Goal: Communication & Community: Answer question/provide support

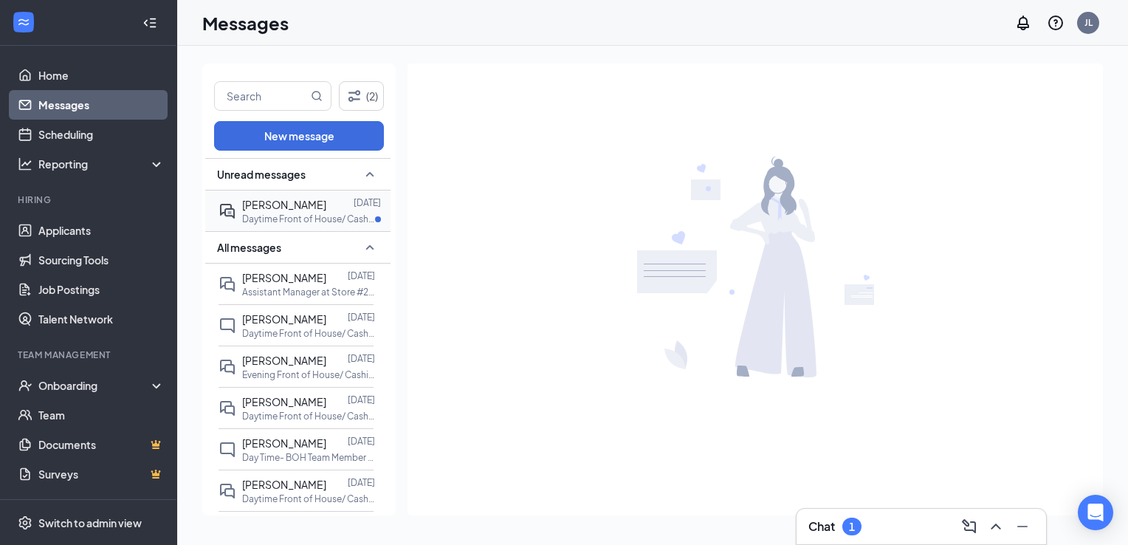
click at [288, 216] on p "Daytime Front of House/ Cashier at Store #270 Chicken Salad [DEMOGRAPHIC_DATA] …" at bounding box center [308, 219] width 133 height 13
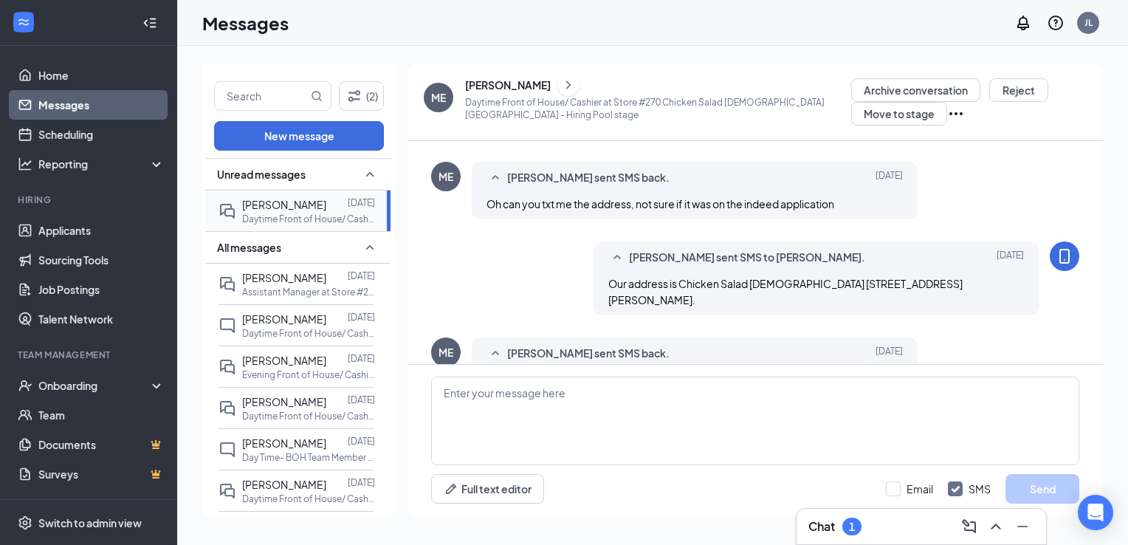
scroll to position [599, 0]
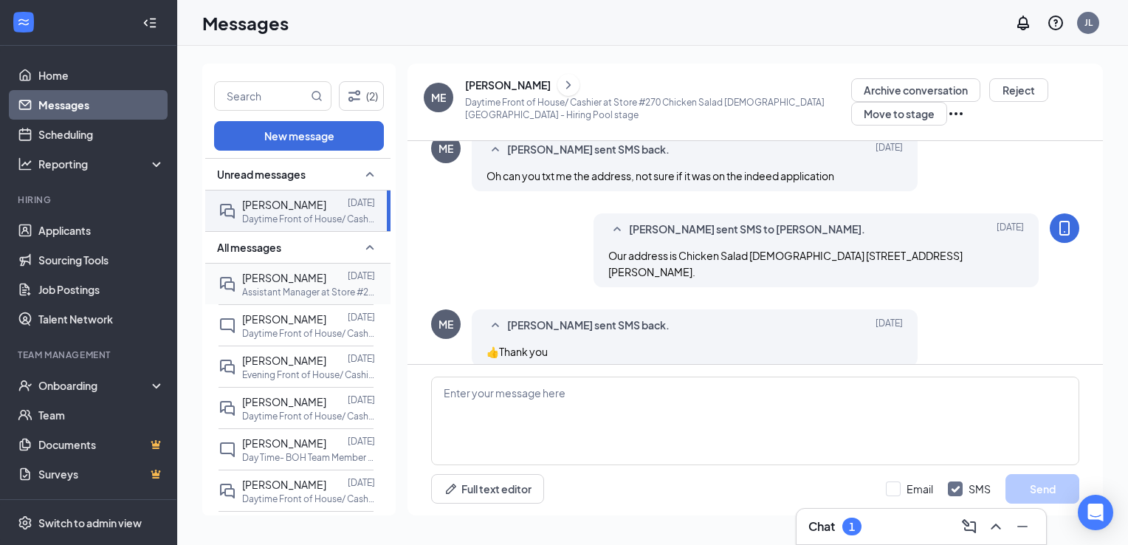
click at [273, 281] on span "[PERSON_NAME]" at bounding box center [284, 277] width 84 height 13
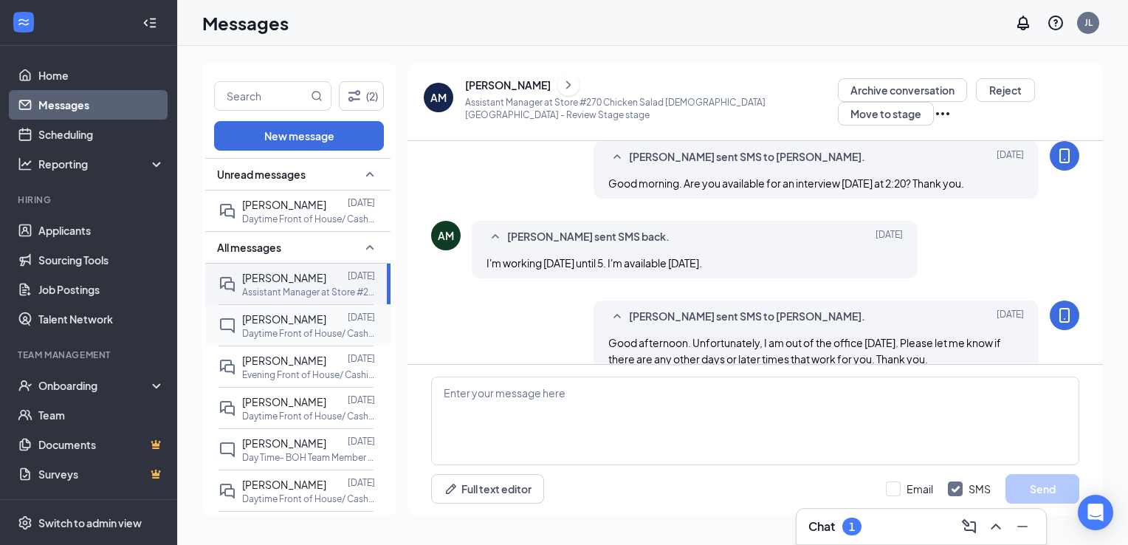
scroll to position [383, 0]
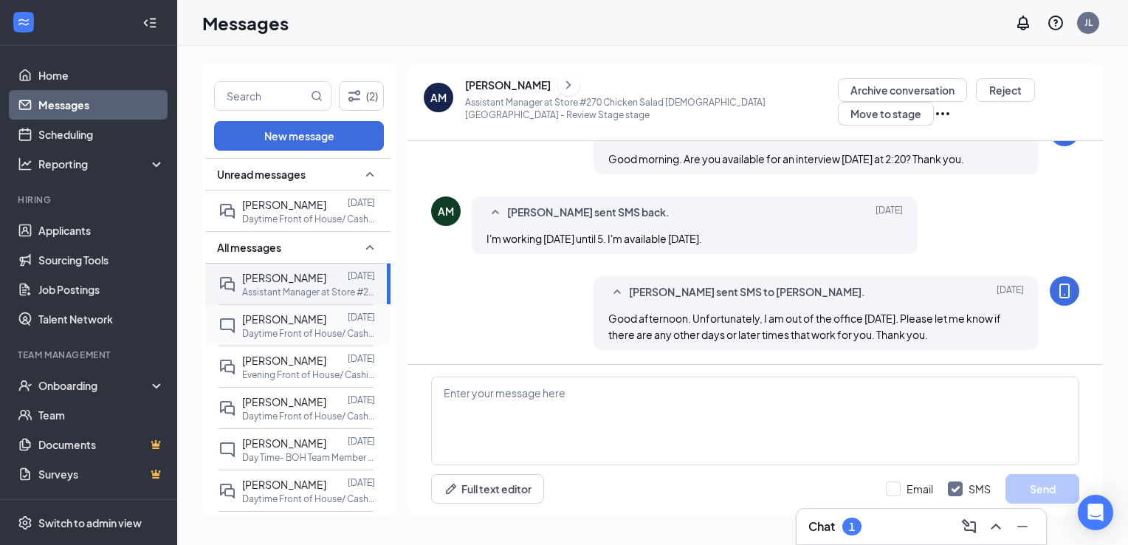
click at [296, 335] on p "Daytime Front of House/ Cashier at Store #270 Chicken Salad [DEMOGRAPHIC_DATA] …" at bounding box center [308, 333] width 133 height 13
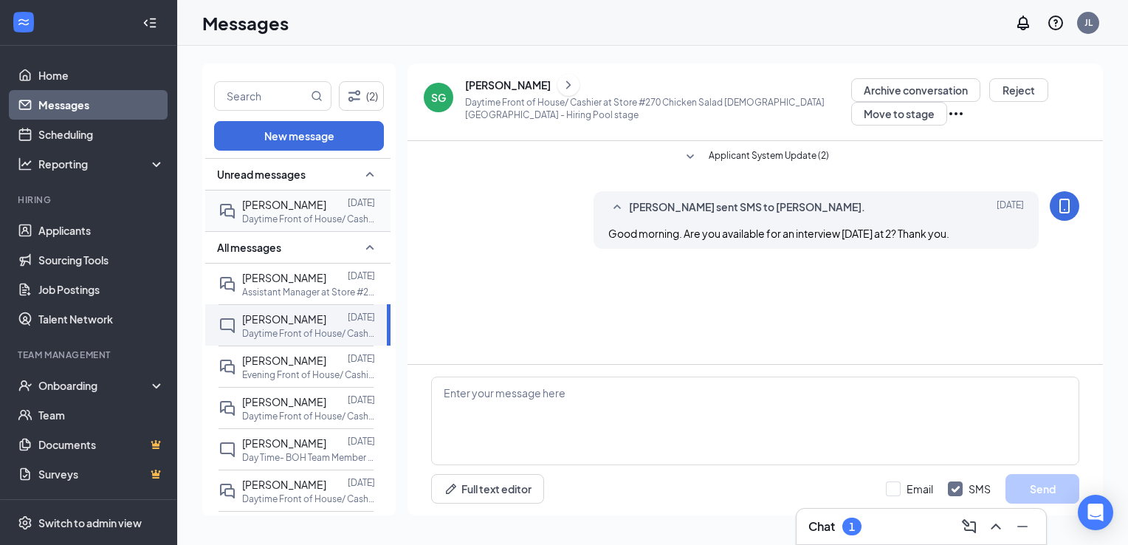
click at [268, 214] on p "Daytime Front of House/ Cashier at Store #270 Chicken Salad [DEMOGRAPHIC_DATA] …" at bounding box center [308, 219] width 133 height 13
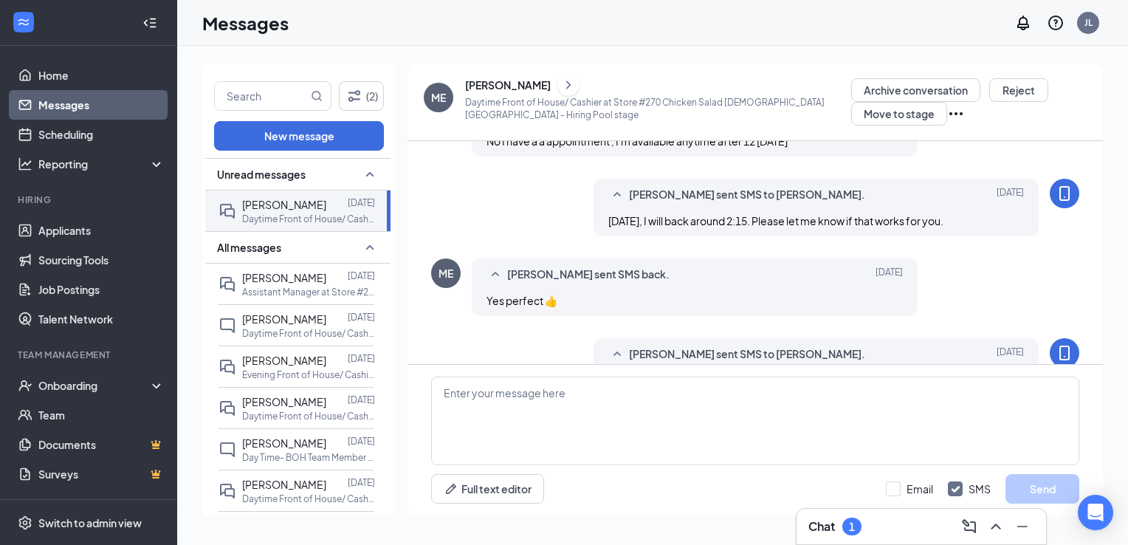
scroll to position [213, 0]
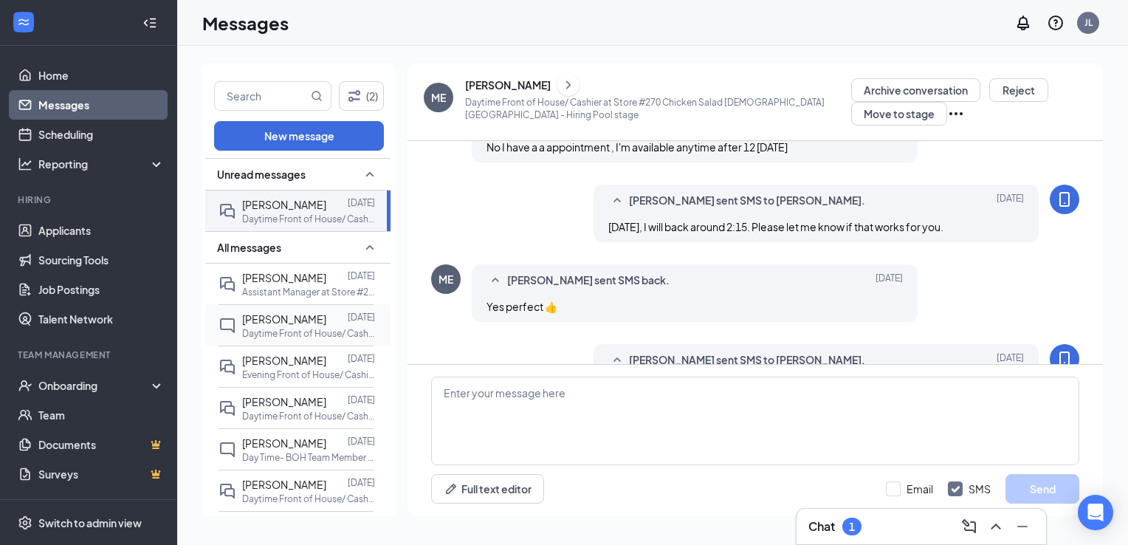
click at [302, 314] on span "[PERSON_NAME]" at bounding box center [284, 318] width 84 height 13
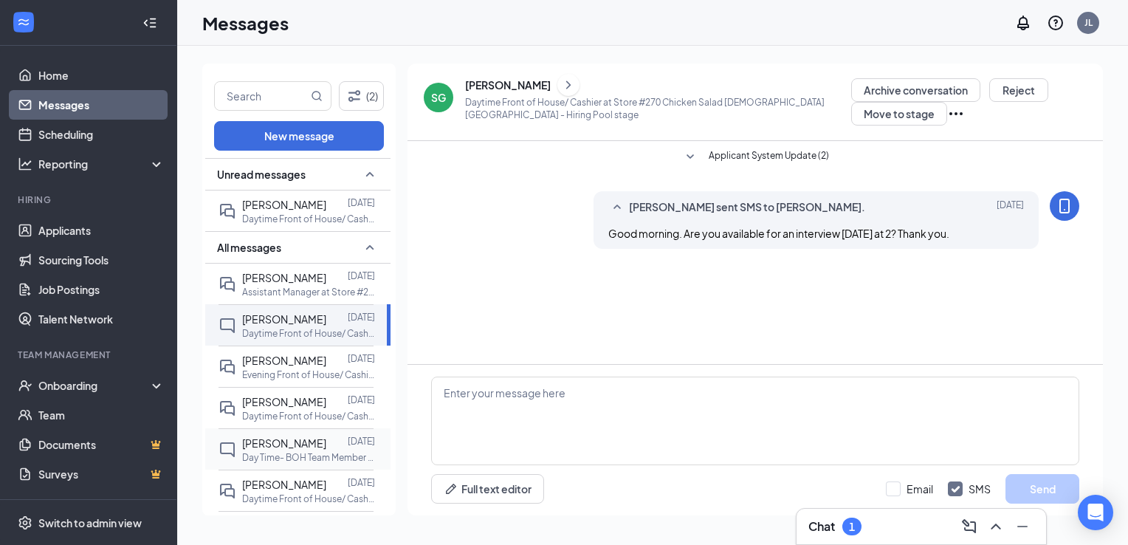
click at [326, 435] on div at bounding box center [336, 443] width 21 height 16
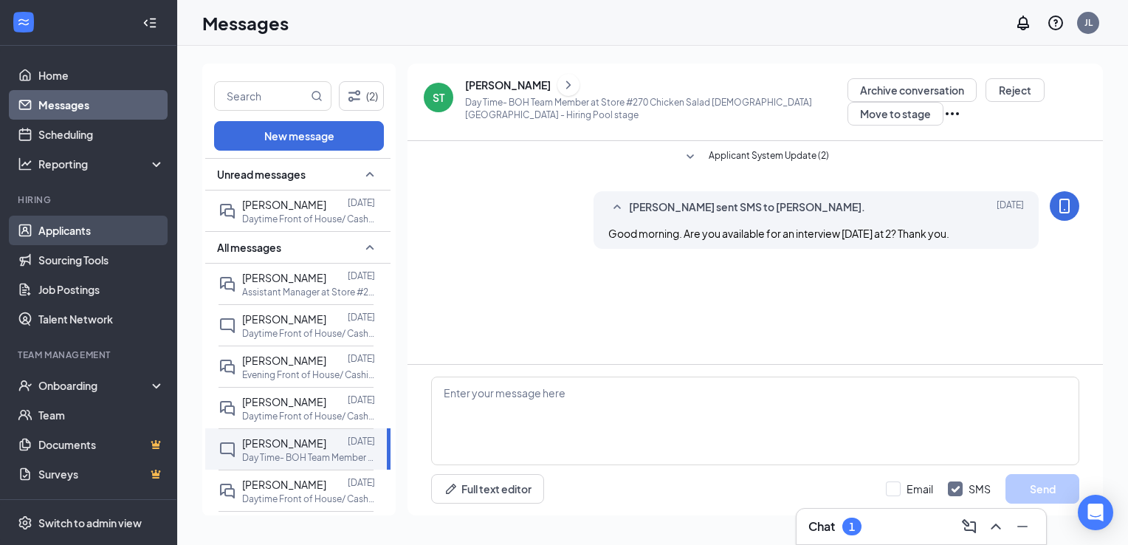
click at [80, 226] on link "Applicants" at bounding box center [101, 231] width 126 height 30
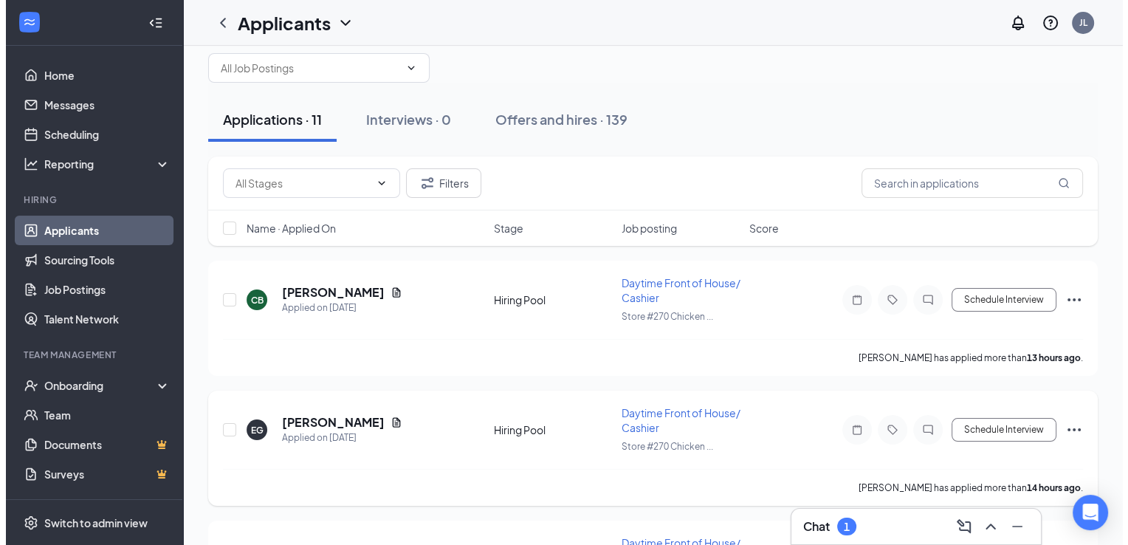
scroll to position [24, 0]
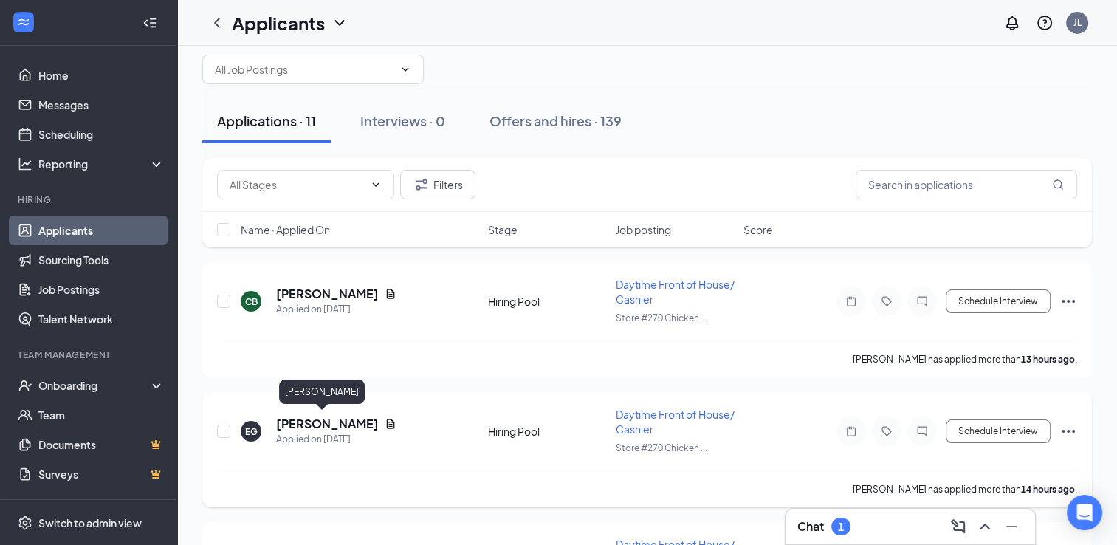
click at [302, 421] on h5 "[PERSON_NAME]" at bounding box center [327, 424] width 103 height 16
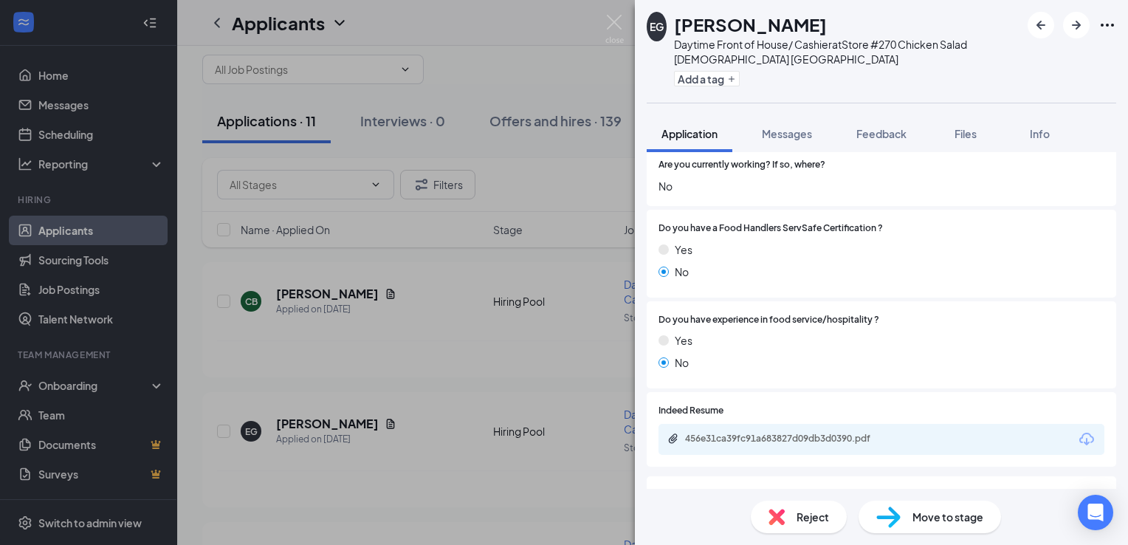
scroll to position [567, 0]
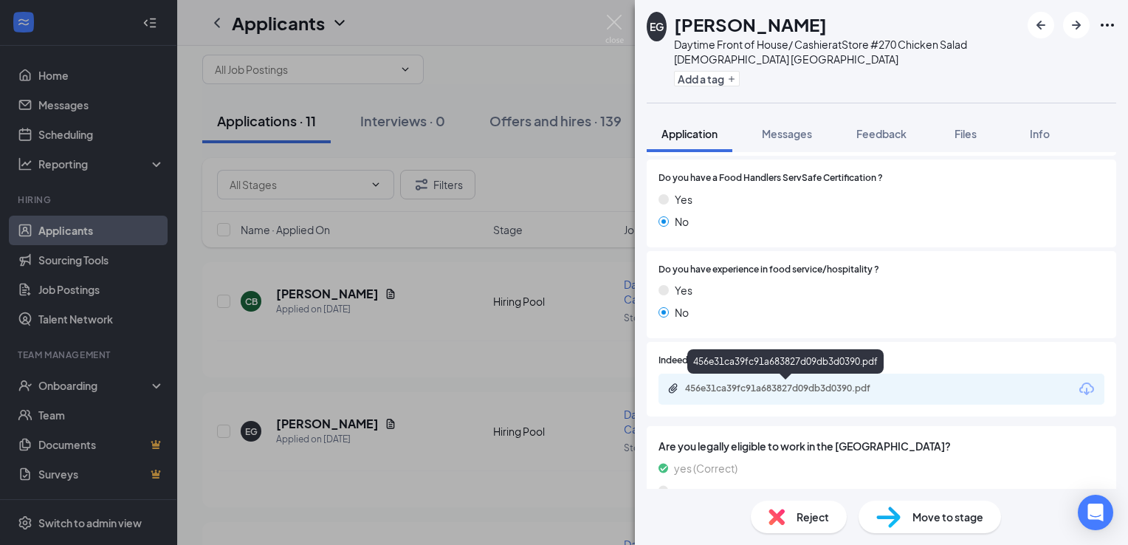
click at [848, 388] on div "456e31ca39fc91a683827d09db3d0390.pdf" at bounding box center [788, 388] width 207 height 12
click at [800, 127] on span "Messages" at bounding box center [787, 133] width 50 height 13
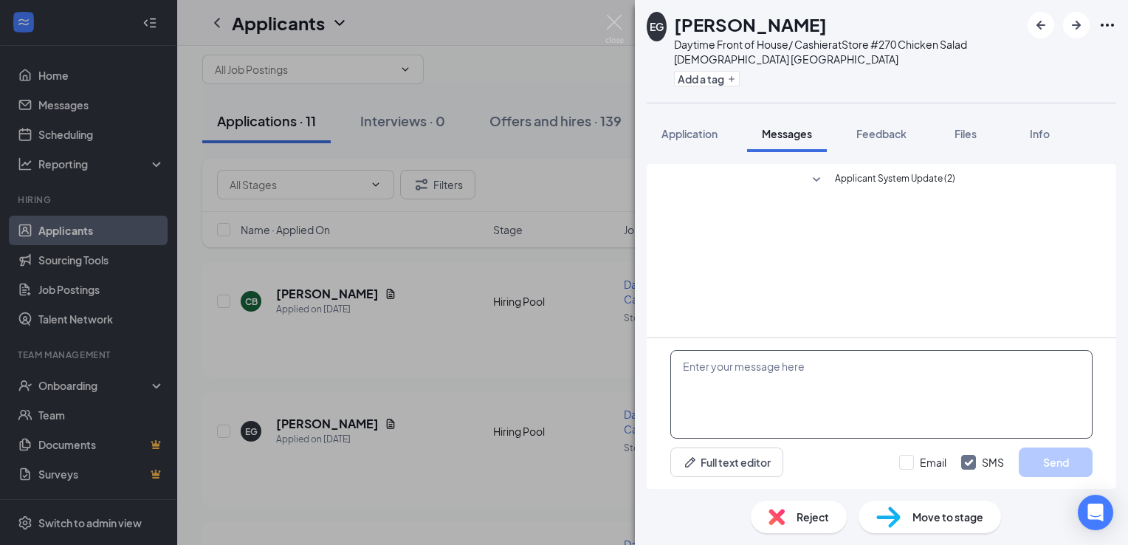
click at [839, 400] on textarea at bounding box center [881, 394] width 422 height 89
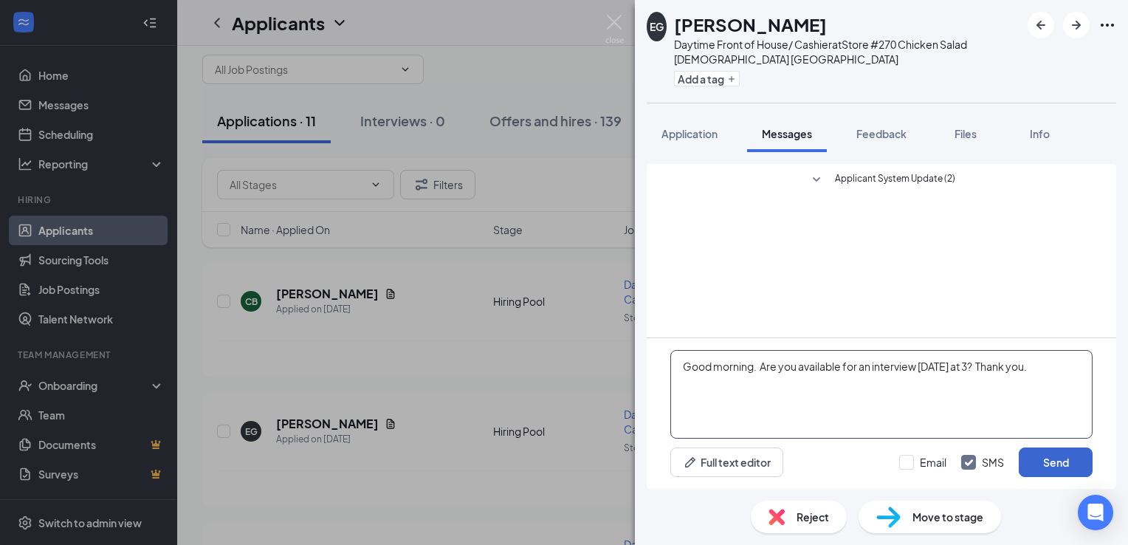
type textarea "Good morning. Are you available for an interview [DATE] at 3? Thank you."
click at [1057, 454] on button "Send" at bounding box center [1056, 462] width 74 height 30
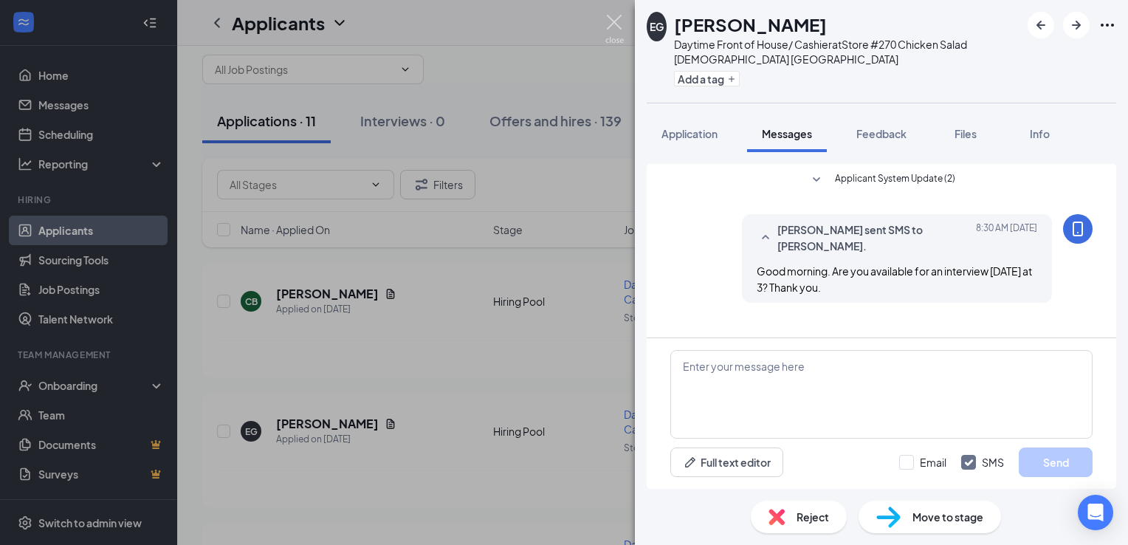
click at [609, 19] on img at bounding box center [614, 29] width 18 height 29
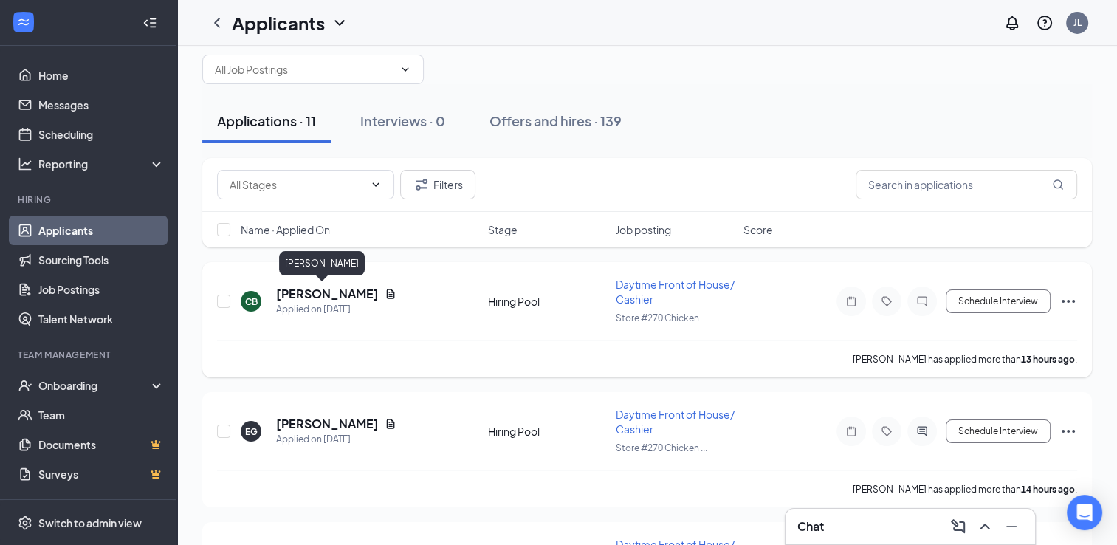
click at [296, 289] on h5 "[PERSON_NAME]" at bounding box center [327, 294] width 103 height 16
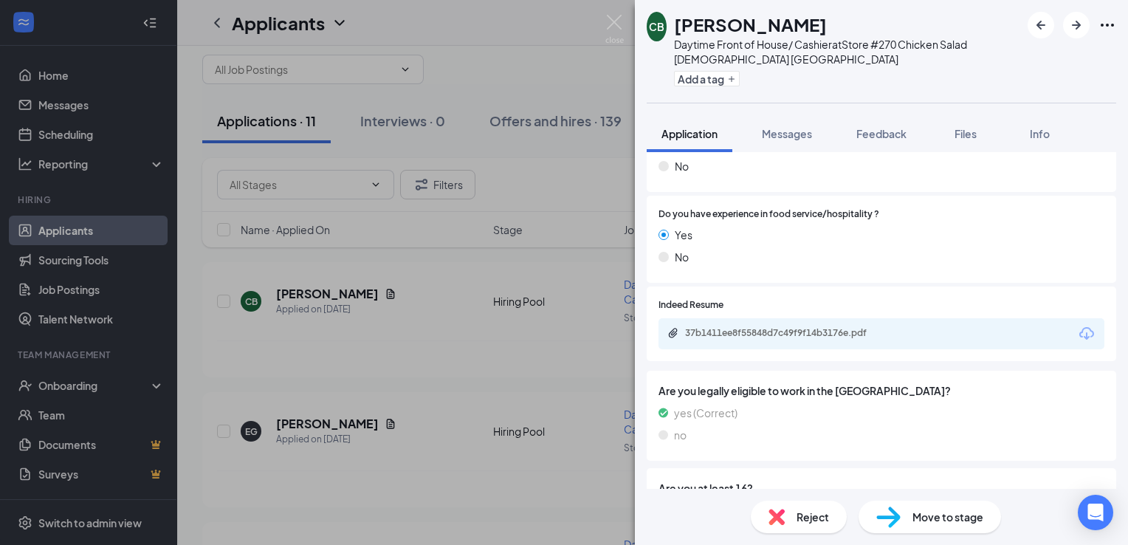
scroll to position [622, 0]
click at [839, 337] on div "37b1411ee8f55848d7c49f9f14b3176e.pdf" at bounding box center [788, 334] width 207 height 12
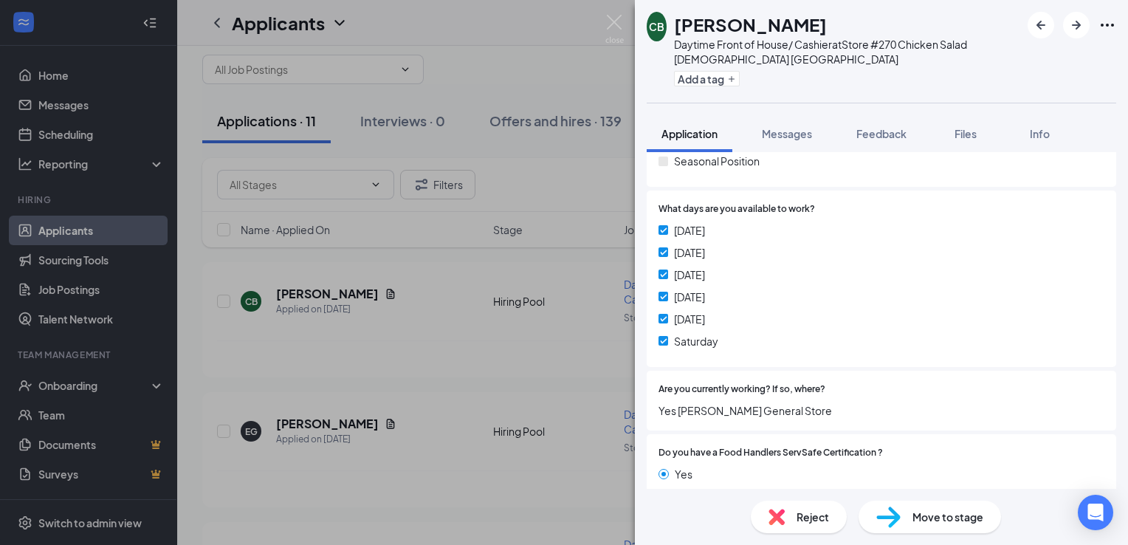
scroll to position [269, 0]
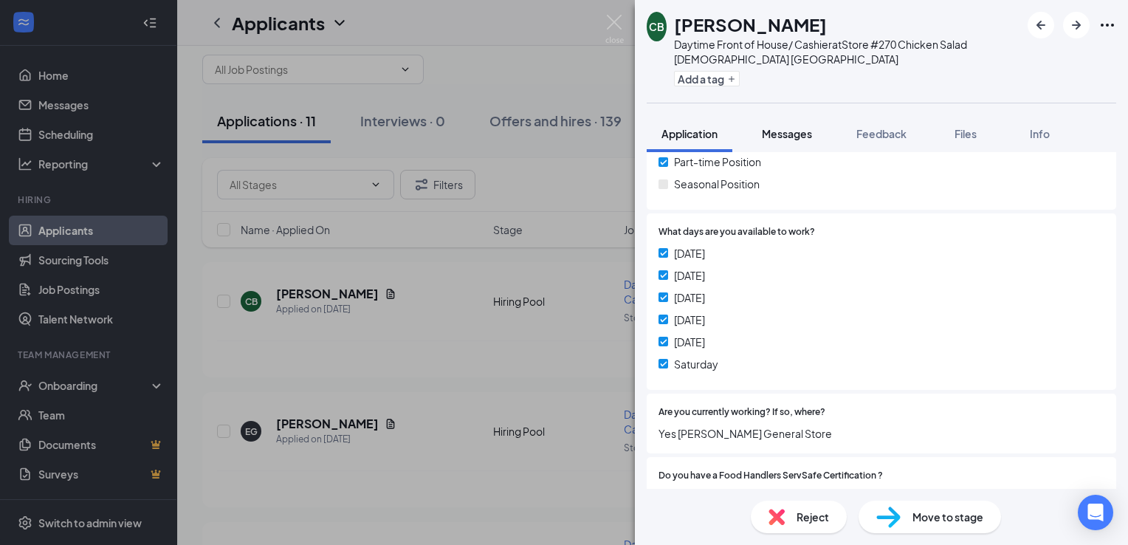
click at [774, 133] on span "Messages" at bounding box center [787, 133] width 50 height 13
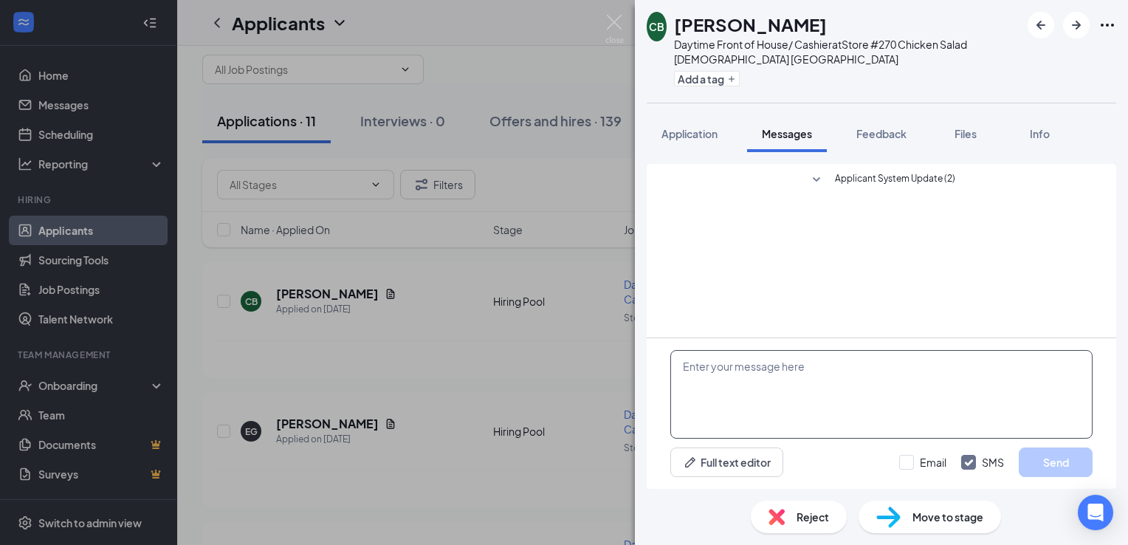
click at [746, 395] on textarea at bounding box center [881, 394] width 422 height 89
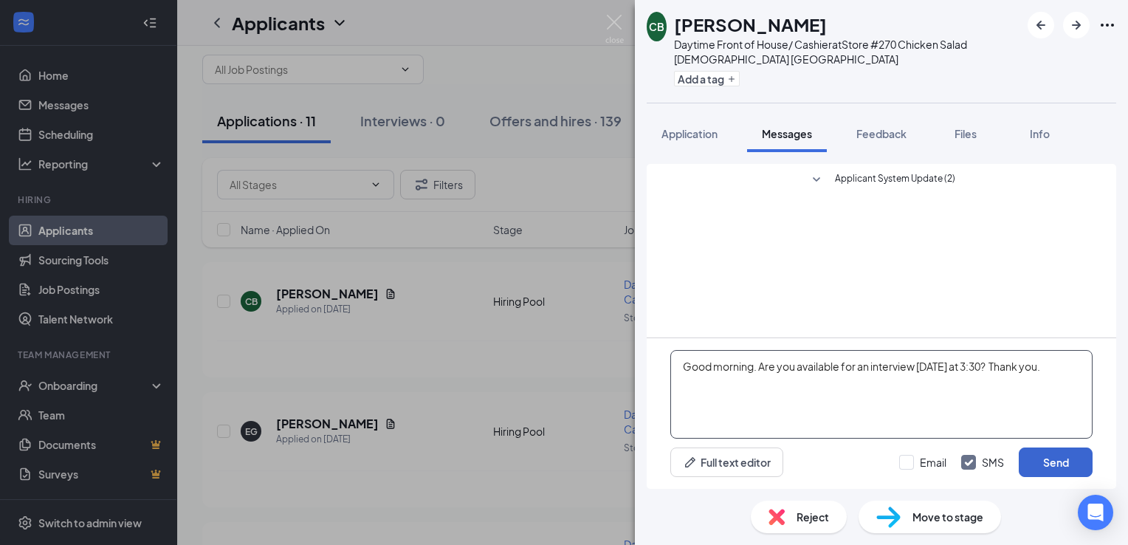
type textarea "Good morning. Are you available for an interview [DATE] at 3:30? Thank you."
click at [1056, 456] on button "Send" at bounding box center [1056, 462] width 74 height 30
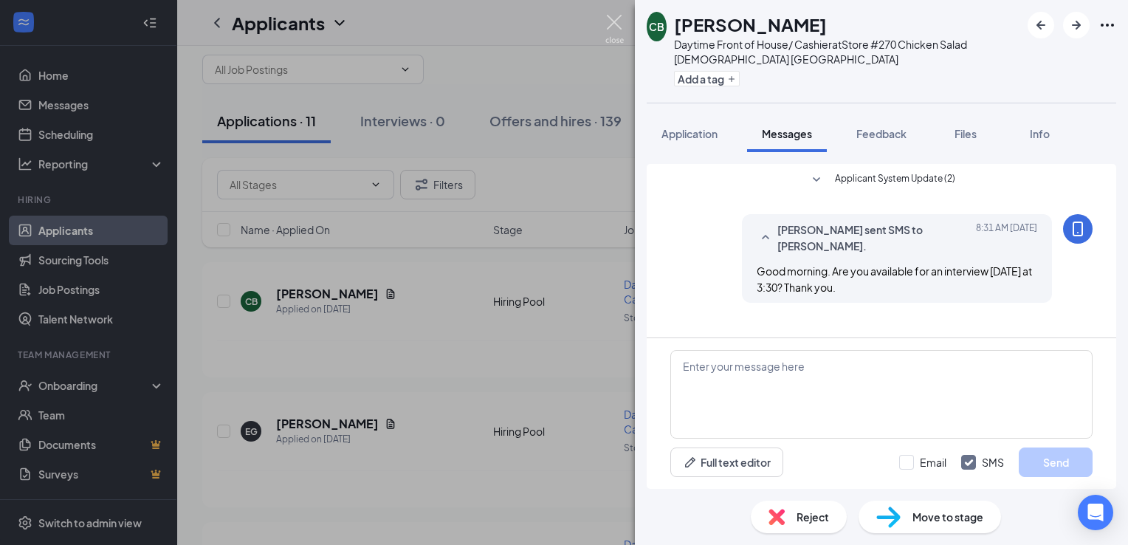
click at [616, 28] on img at bounding box center [614, 29] width 18 height 29
